Goal: Task Accomplishment & Management: Use online tool/utility

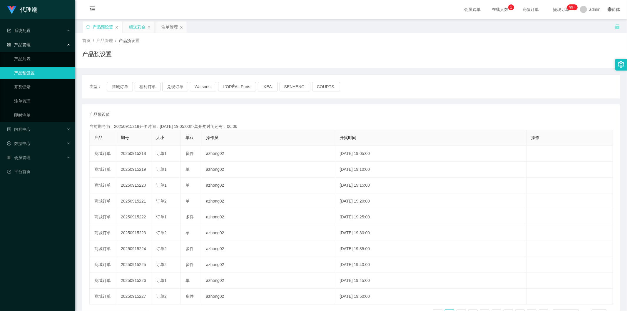
click at [134, 27] on div "赠送彩金" at bounding box center [137, 26] width 16 height 11
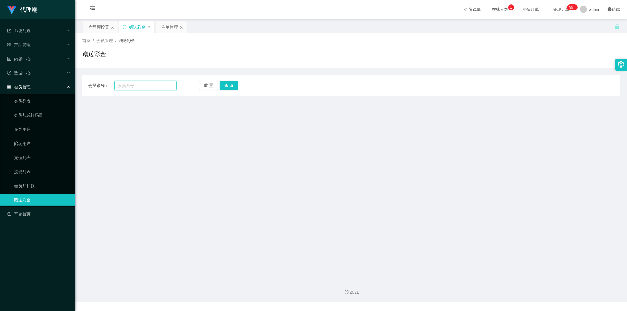
click at [136, 86] on input "text" at bounding box center [145, 85] width 63 height 9
click at [195, 148] on main "关闭左侧 关闭右侧 关闭其它 刷新页面 产品预设置 赠送彩金 注单管理 首页 / 会员管理 / 赠送彩金 / 赠送彩金 会员账号： 5734 重 置 查 询 …" at bounding box center [351, 147] width 552 height 257
click at [148, 86] on input "5734" at bounding box center [145, 85] width 63 height 9
type input "5741"
click at [236, 86] on button "查 询" at bounding box center [229, 85] width 19 height 9
